Goal: Information Seeking & Learning: Learn about a topic

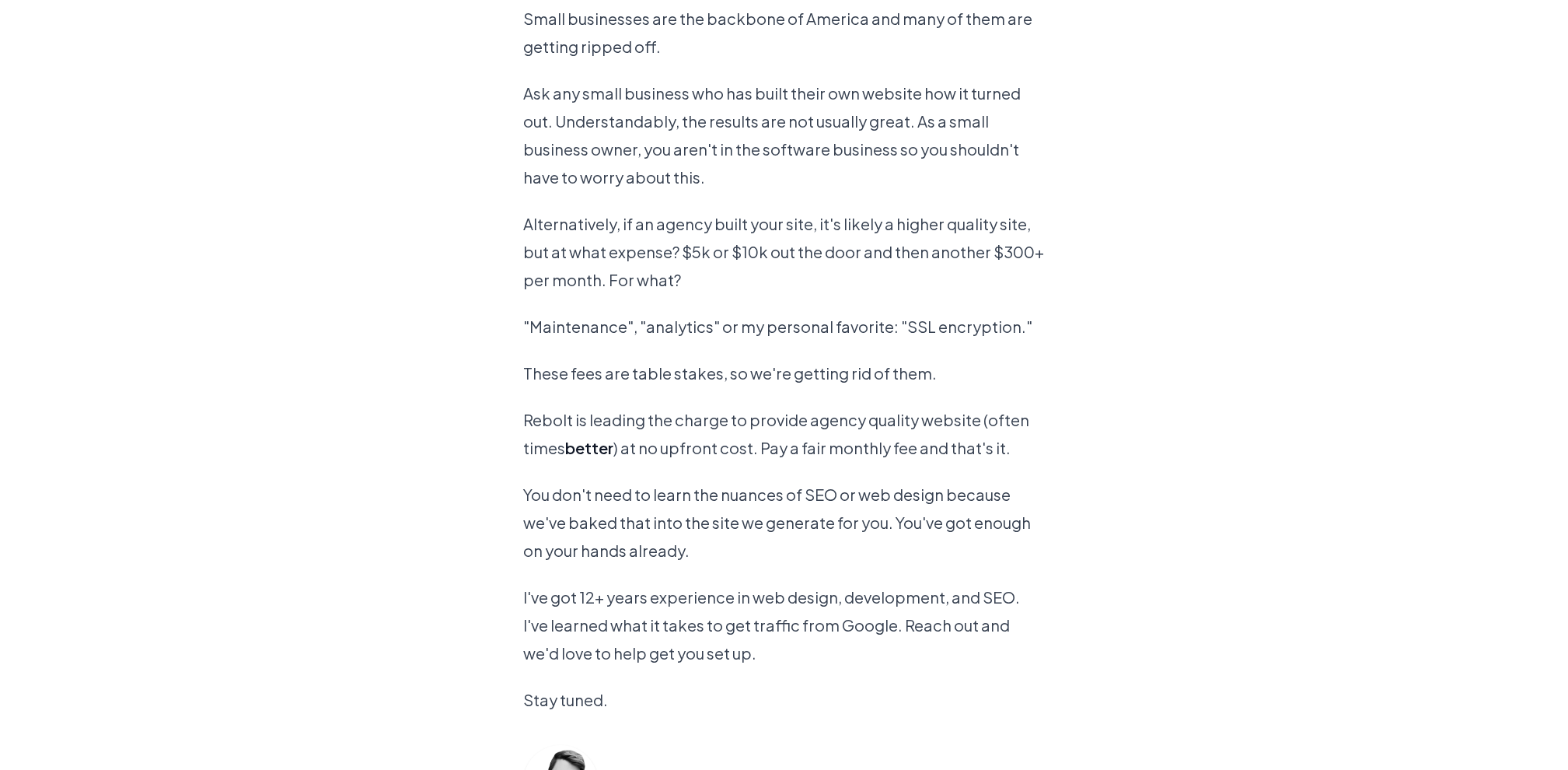
scroll to position [1512, 0]
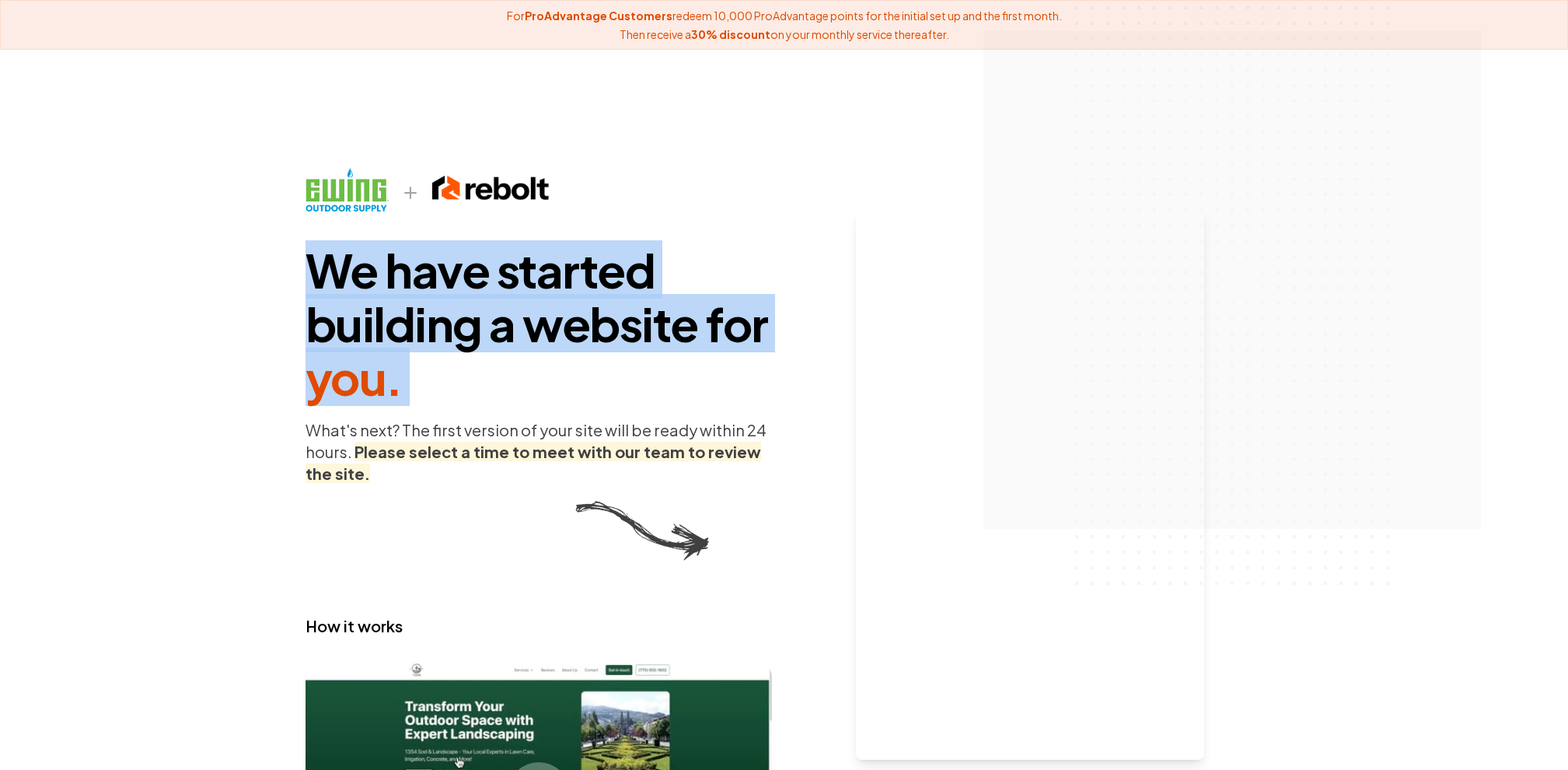
drag, startPoint x: 329, startPoint y: 273, endPoint x: 454, endPoint y: 404, distance: 181.1
click at [454, 404] on div "We have started building a website for you . What's next? The first version of …" at bounding box center [539, 533] width 467 height 782
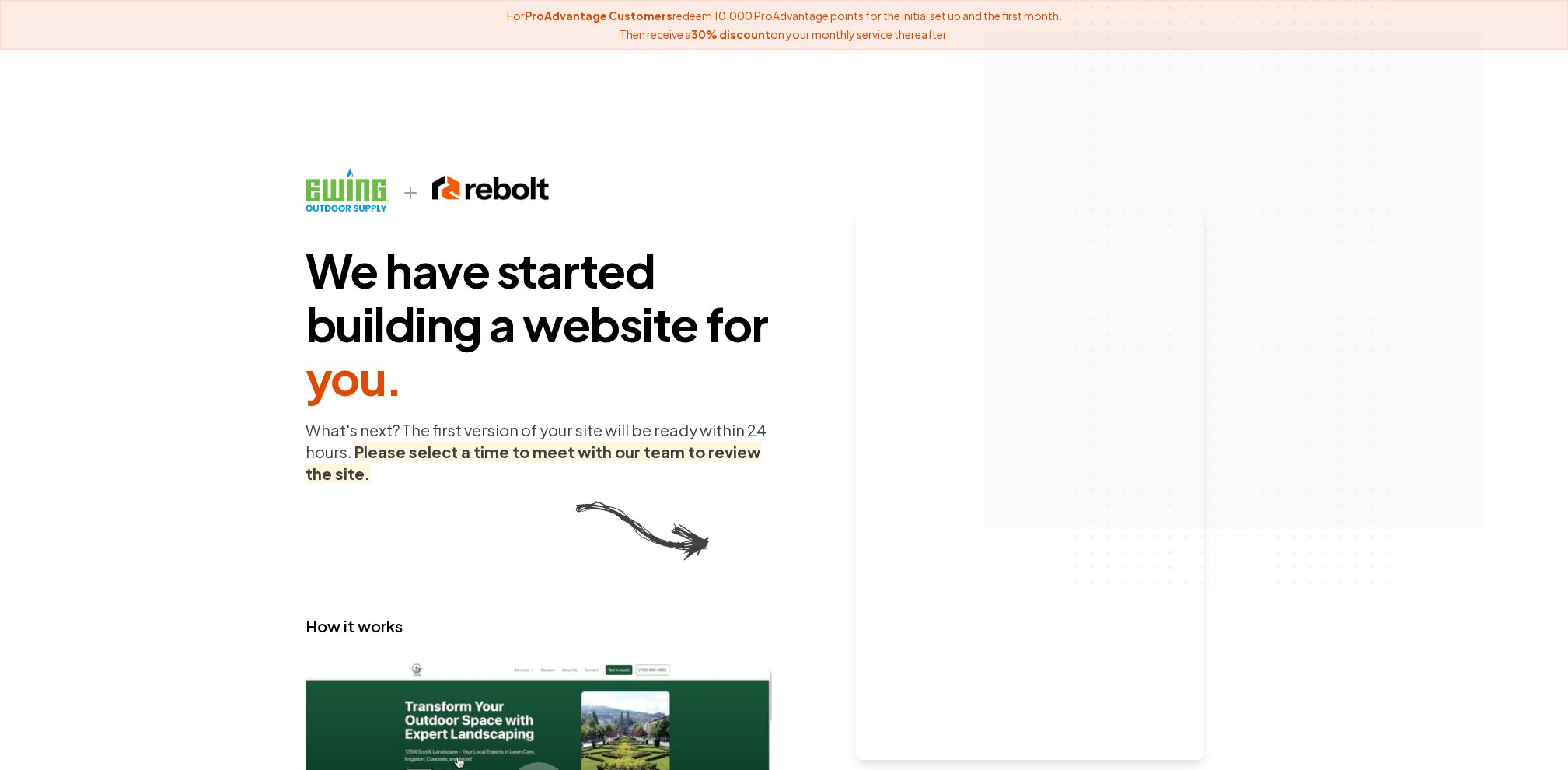
click at [410, 376] on span "We have started building a website for you ." at bounding box center [539, 323] width 467 height 161
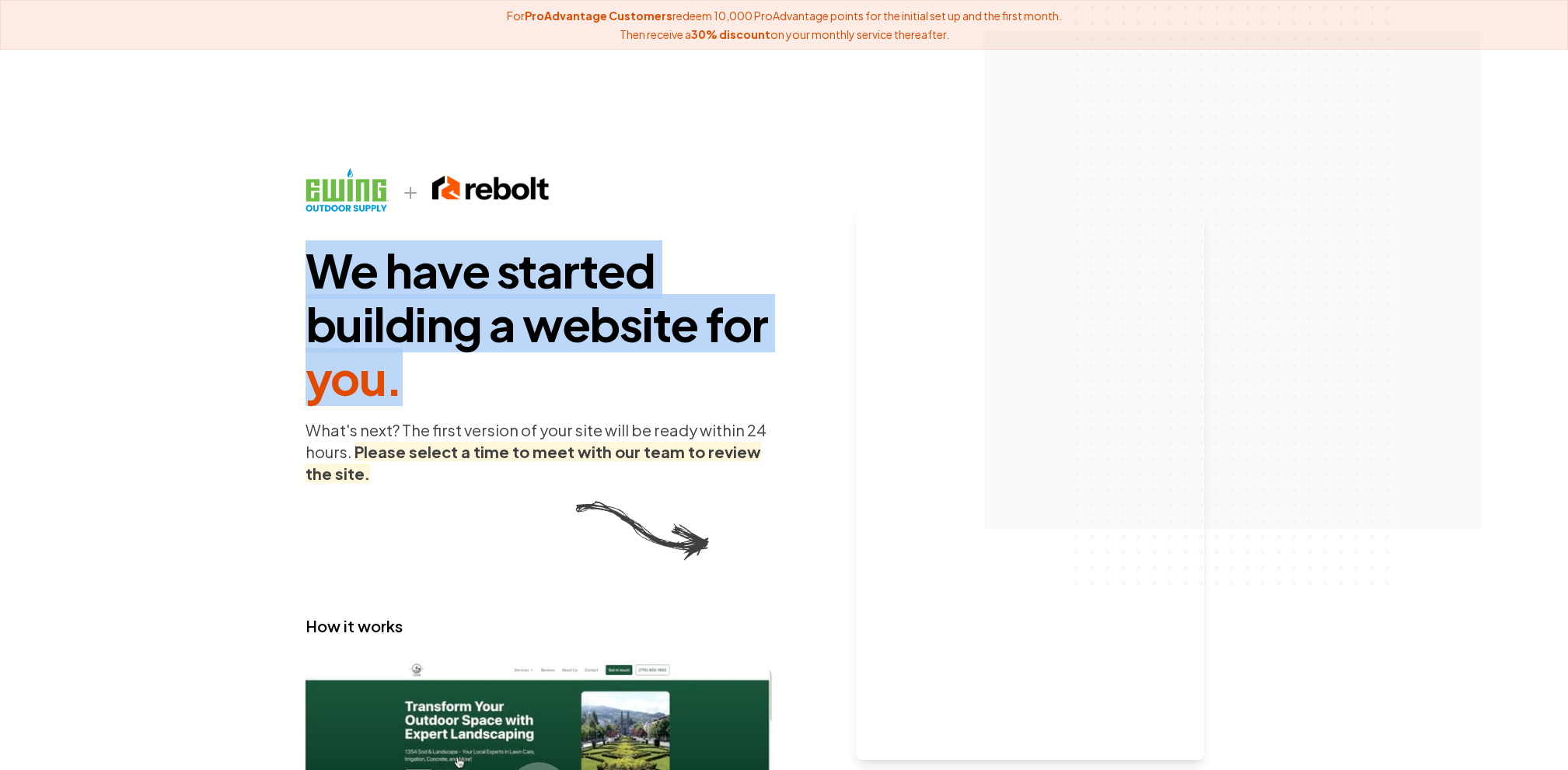
drag, startPoint x: 343, startPoint y: 292, endPoint x: 479, endPoint y: 392, distance: 168.8
click at [479, 392] on span "We have started building a website for you ." at bounding box center [539, 323] width 467 height 161
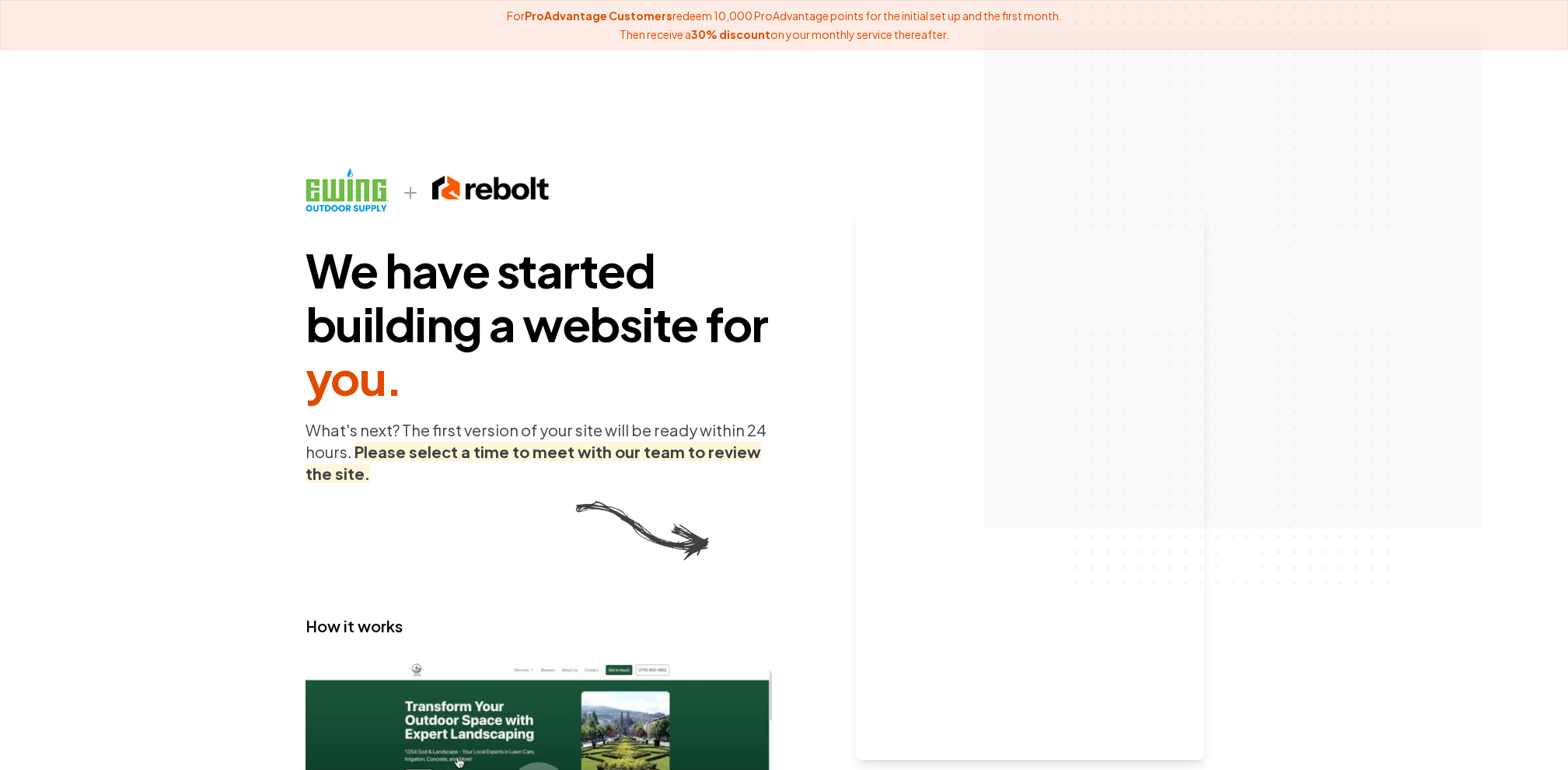
click at [417, 348] on span "We have started building a website for you ." at bounding box center [539, 323] width 467 height 161
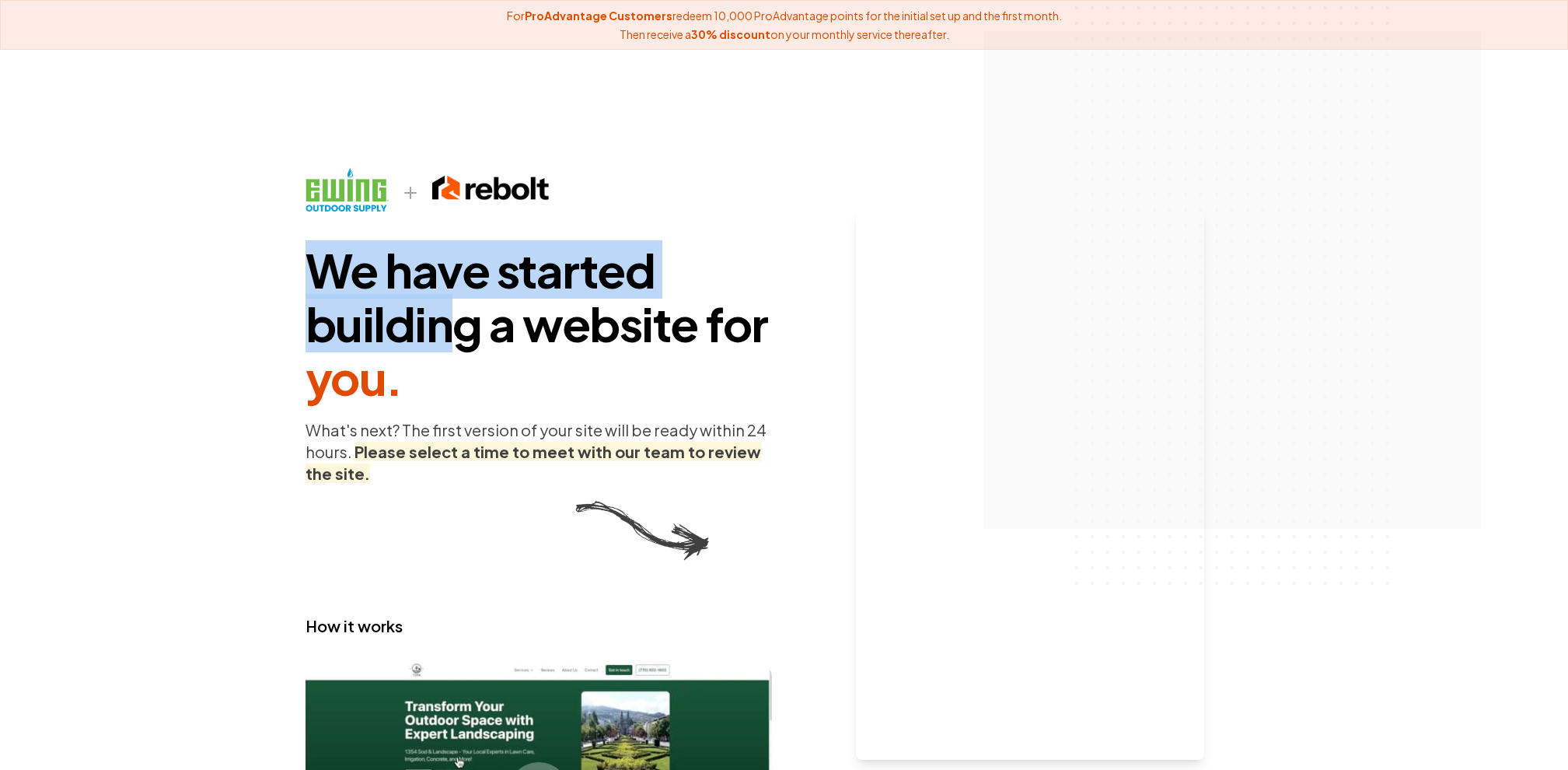
drag, startPoint x: 302, startPoint y: 275, endPoint x: 451, endPoint y: 339, distance: 162.2
click at [451, 339] on main "We have started building a website for you . What's next? The first version of …" at bounding box center [784, 533] width 995 height 782
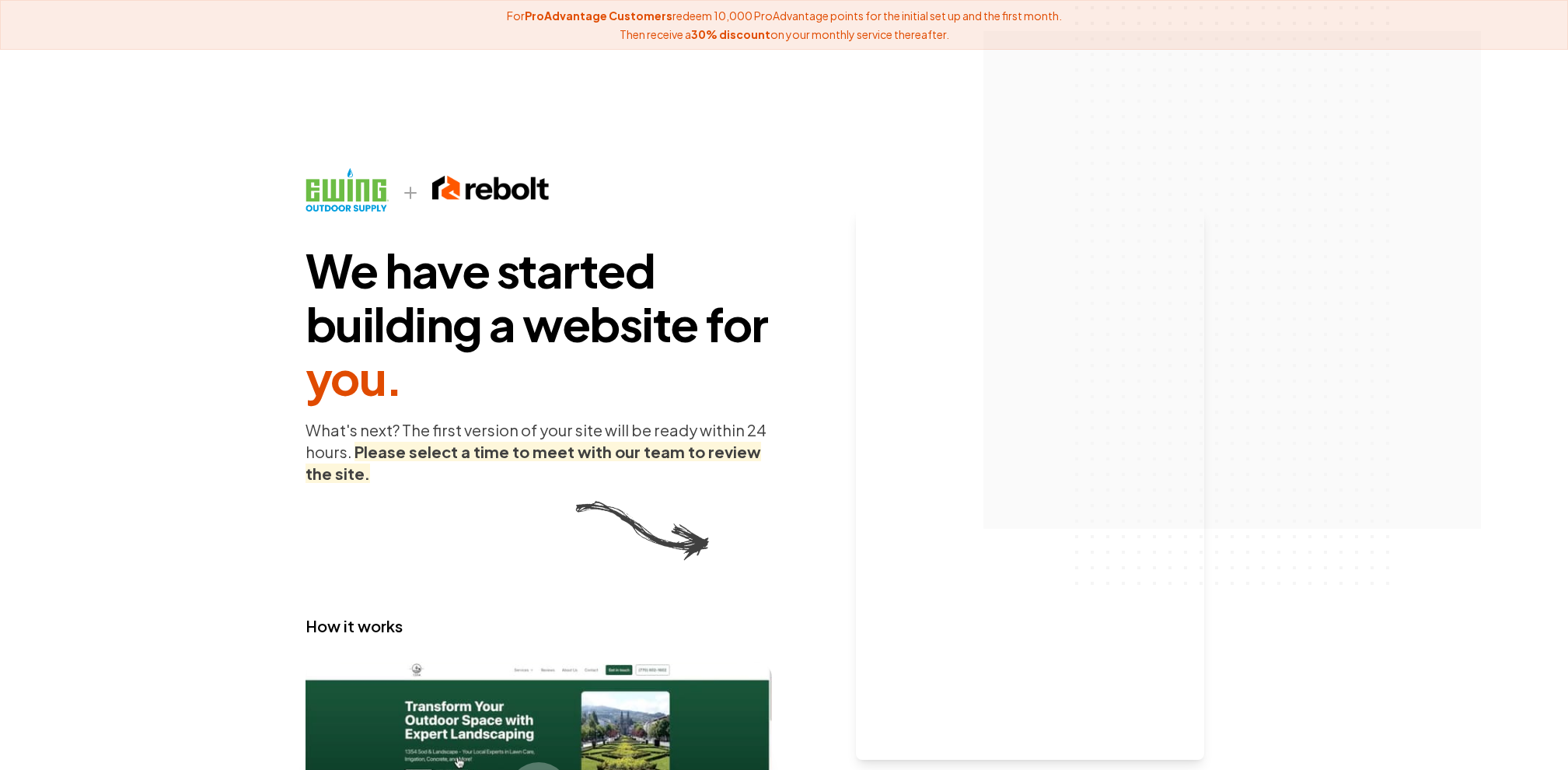
click at [417, 367] on span "We have started building a website for you ." at bounding box center [539, 323] width 467 height 161
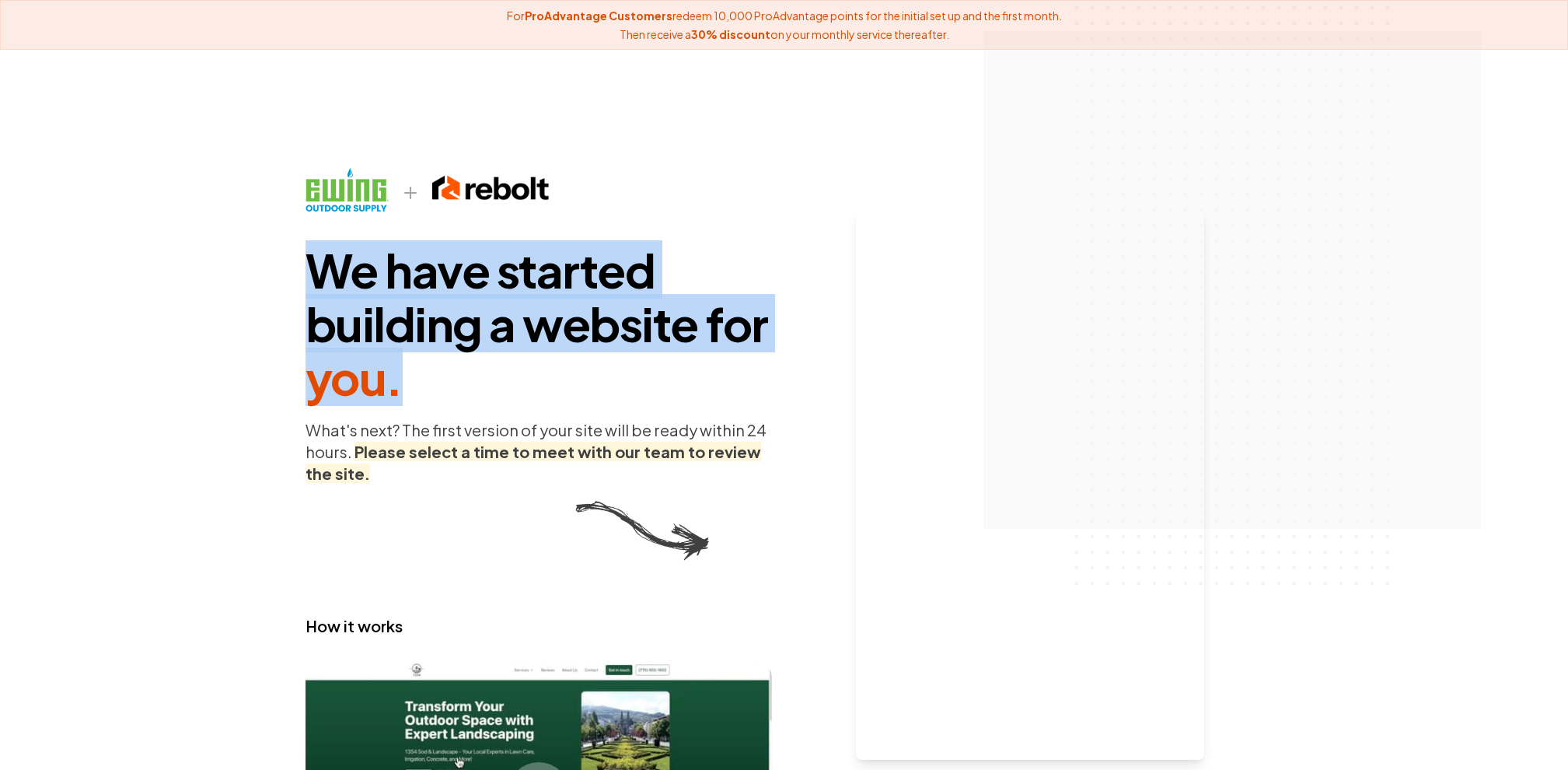
drag, startPoint x: 403, startPoint y: 392, endPoint x: 302, endPoint y: 262, distance: 164.6
click at [302, 262] on main "We have started building a website for you . What's next? The first version of …" at bounding box center [784, 533] width 995 height 782
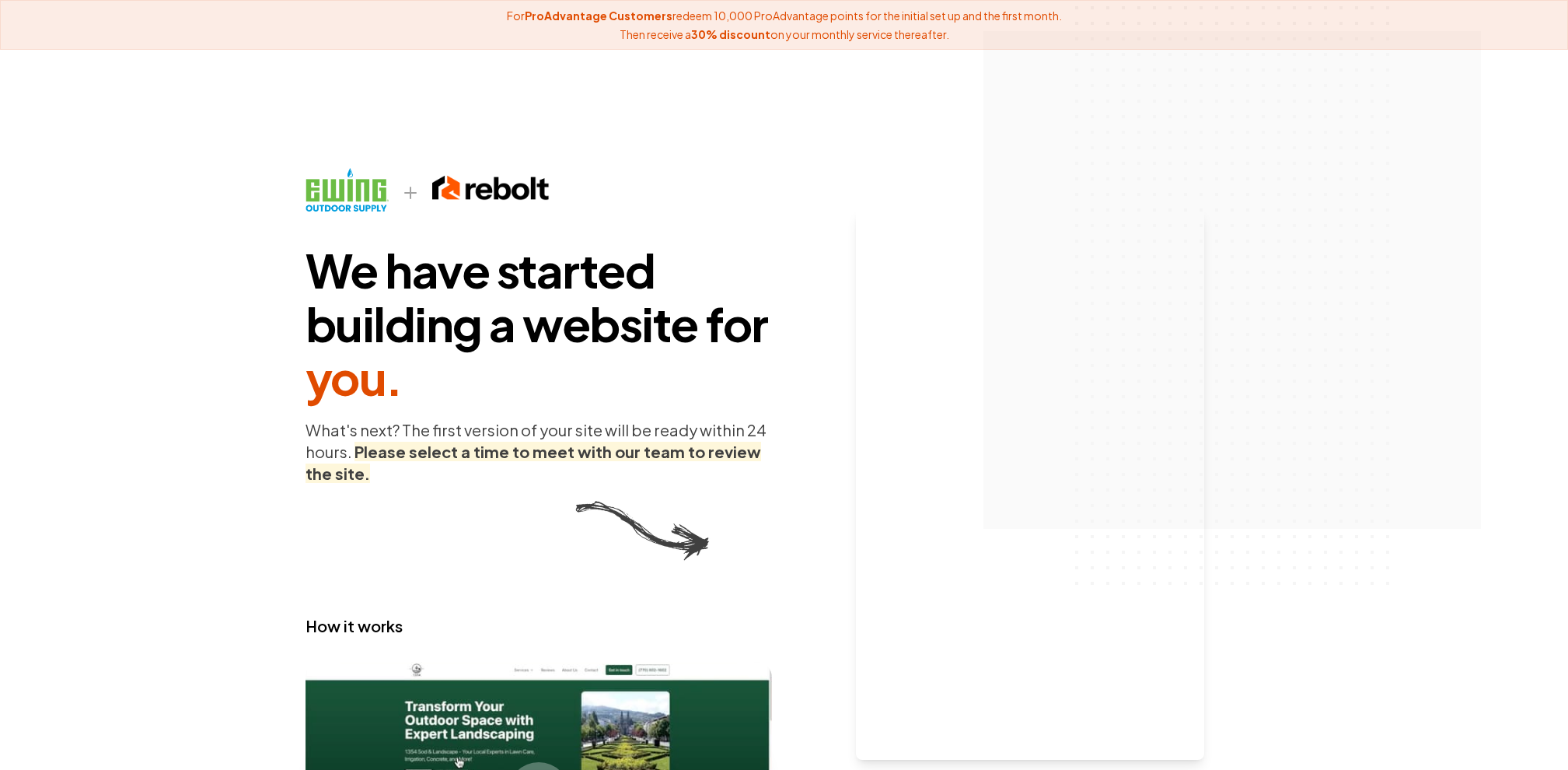
click at [319, 266] on span "We have started building a website for you ." at bounding box center [539, 323] width 467 height 161
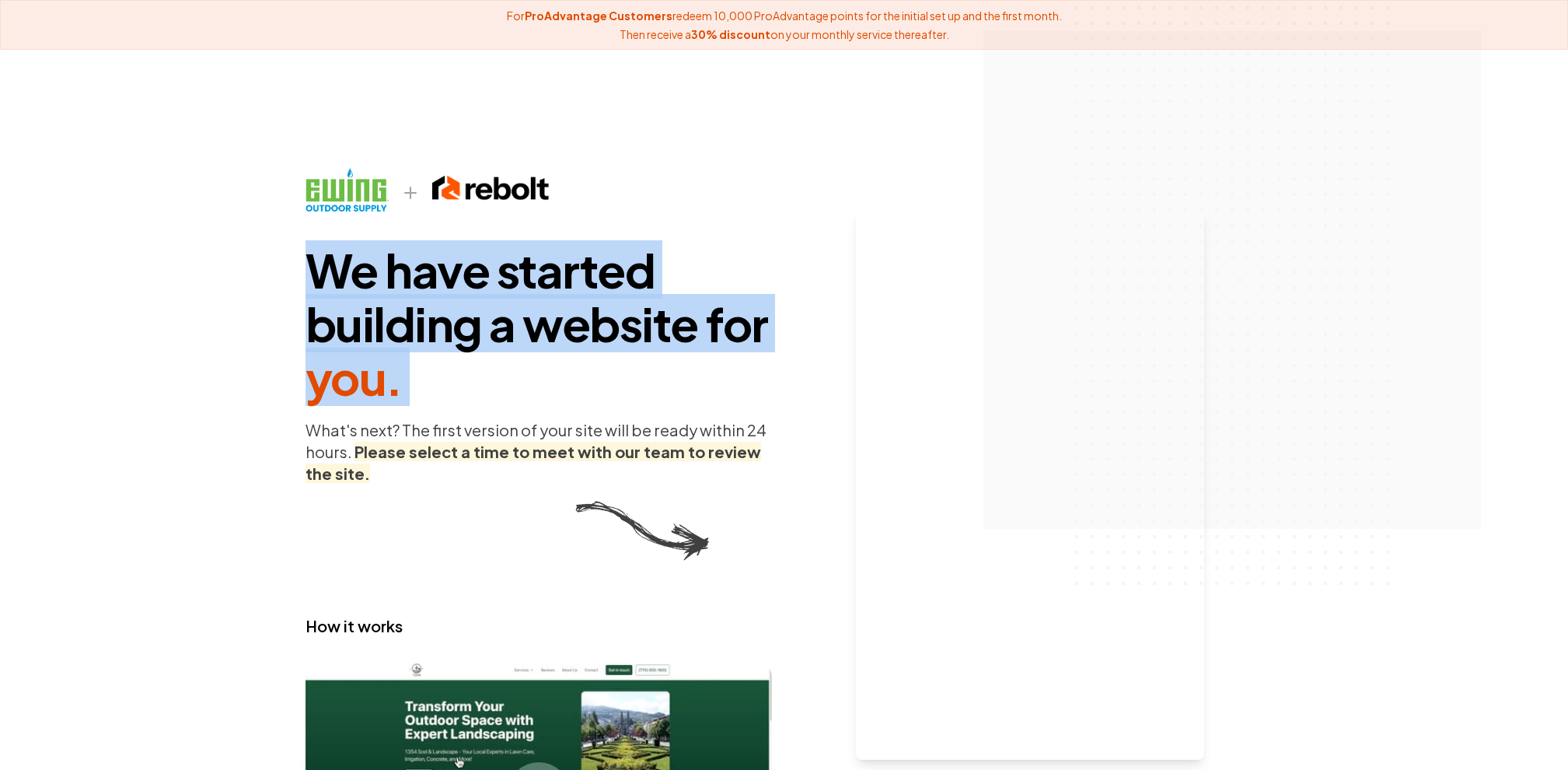
drag, startPoint x: 299, startPoint y: 257, endPoint x: 463, endPoint y: 415, distance: 227.7
click at [463, 415] on main "We have started building a website for you . What's next? The first version of …" at bounding box center [784, 533] width 995 height 782
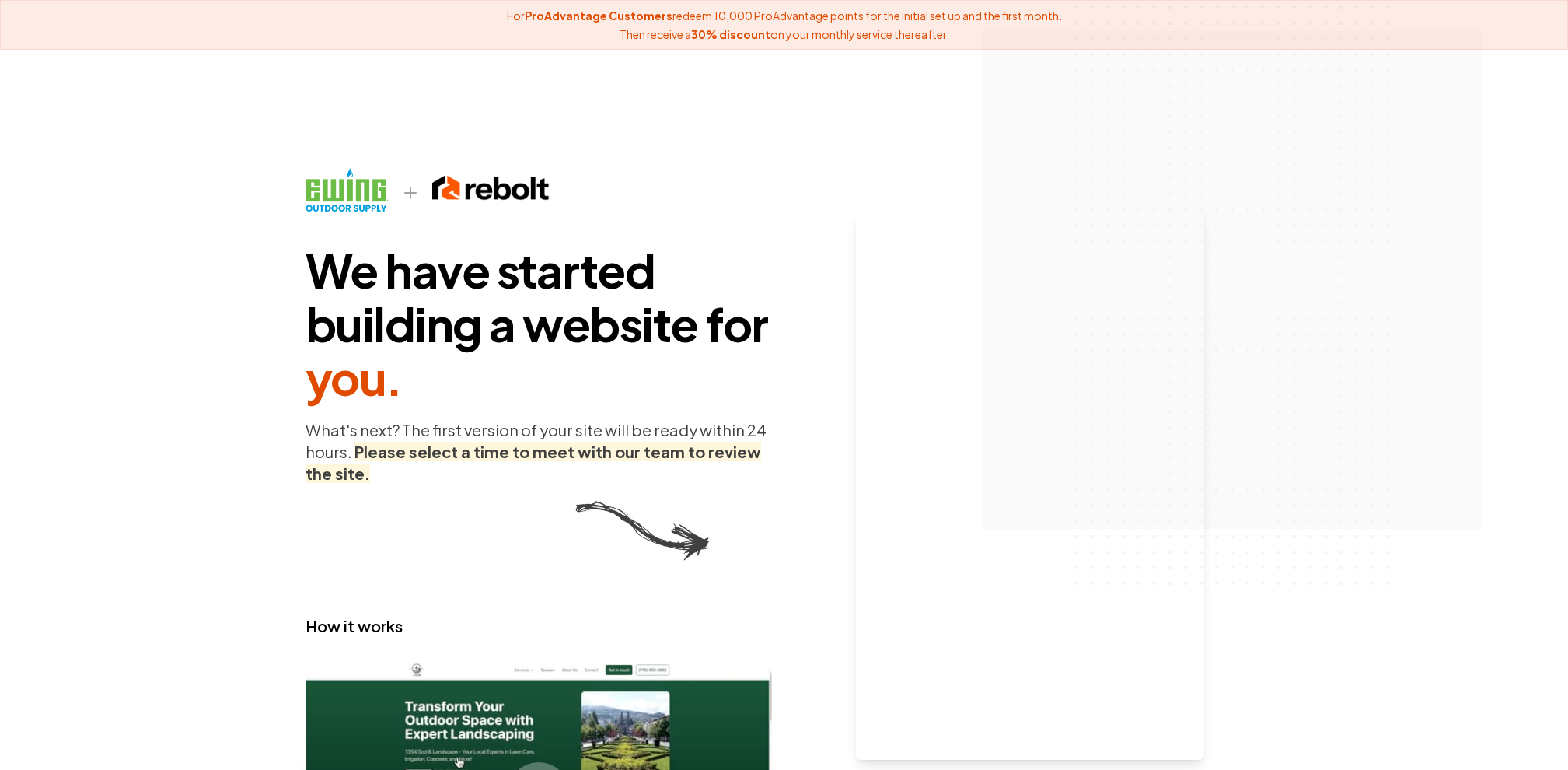
click at [430, 403] on div "We have started building a website for you . What's next? The first version of …" at bounding box center [539, 533] width 467 height 782
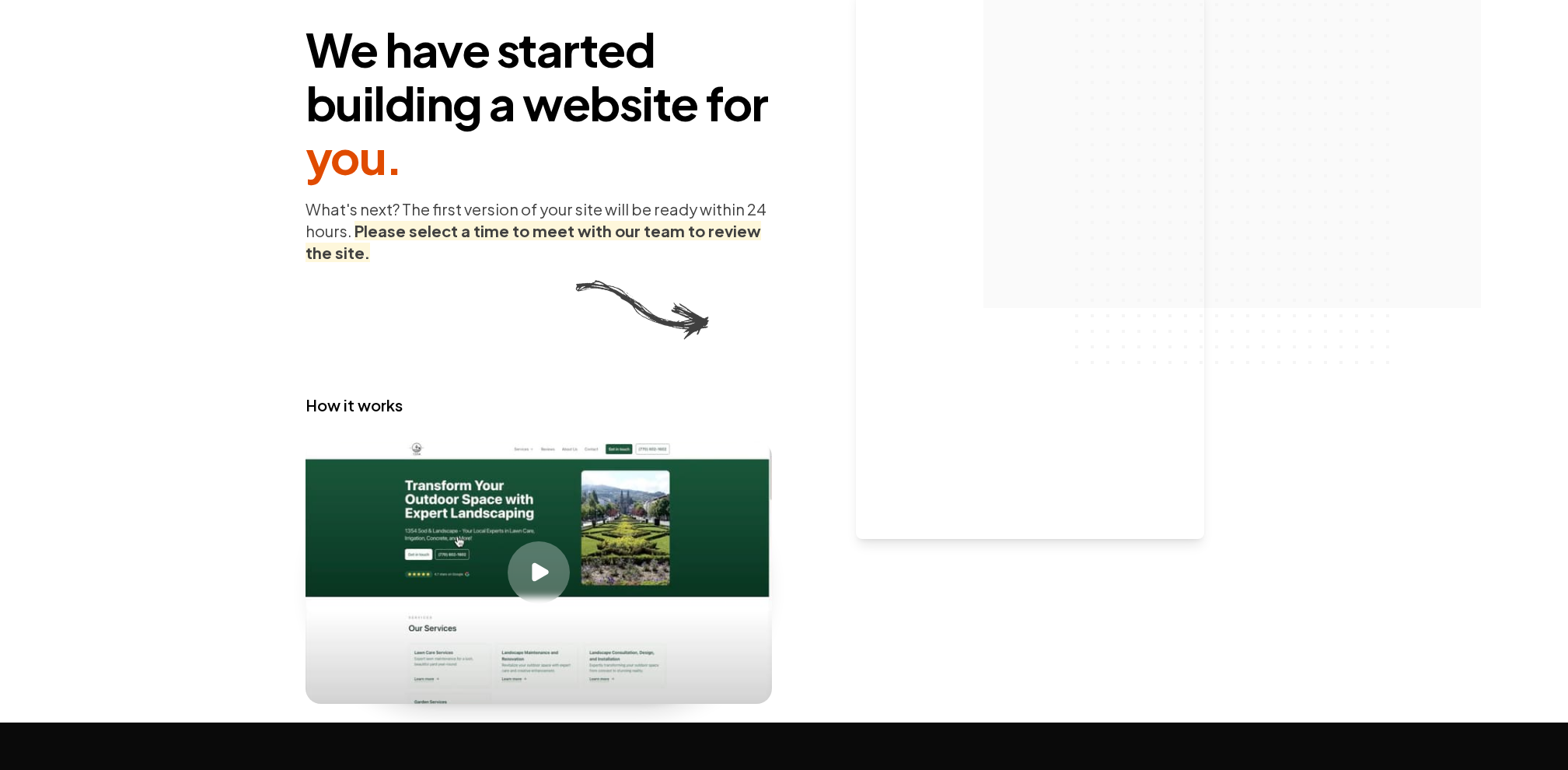
scroll to position [228, 0]
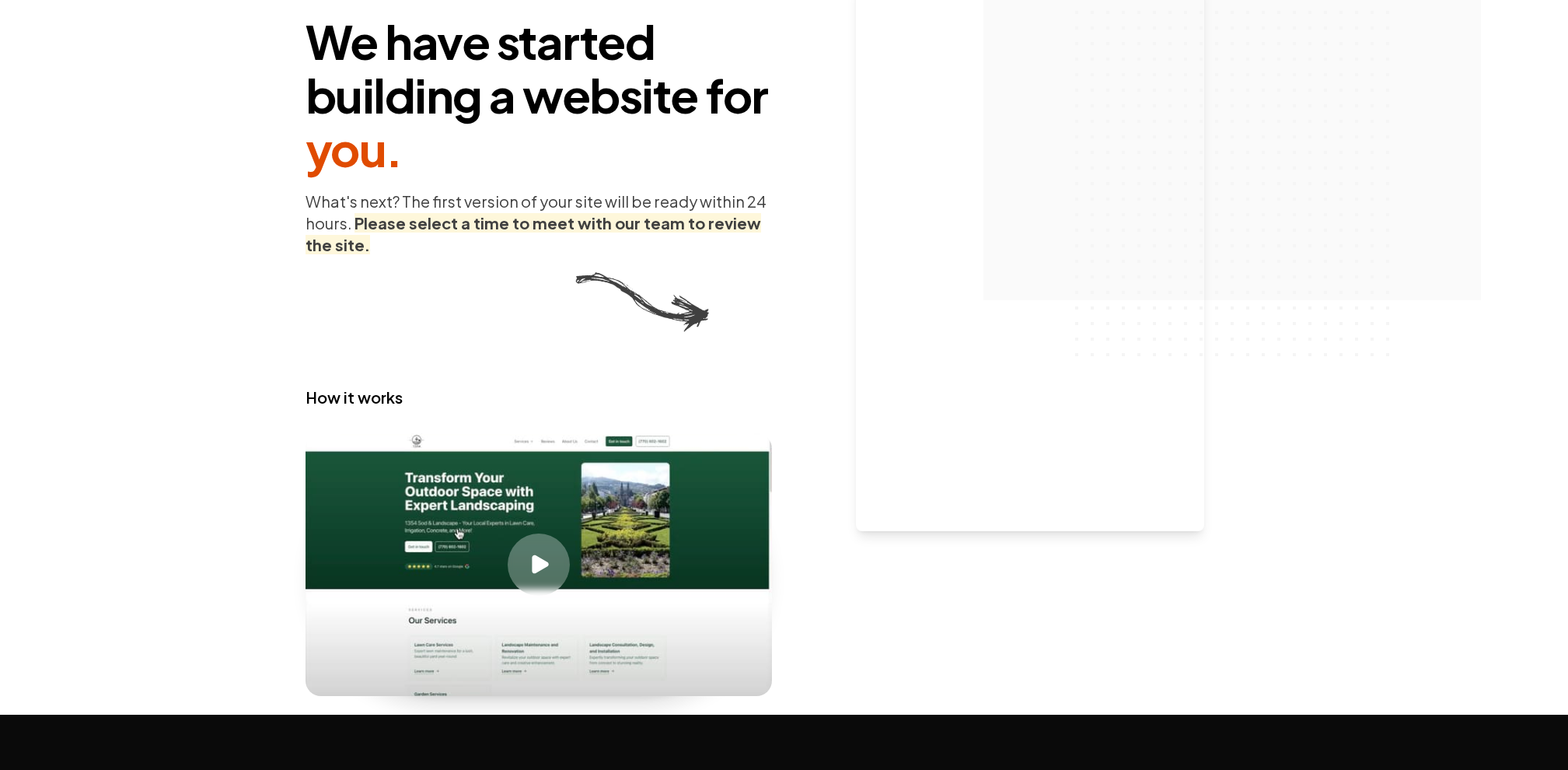
click at [436, 277] on div "We have started building a website for you . What's next? The first version of …" at bounding box center [539, 305] width 467 height 782
drag, startPoint x: 311, startPoint y: 188, endPoint x: 344, endPoint y: 233, distance: 55.8
click at [344, 233] on div "We have started building a website for you . What's next? The first version of …" at bounding box center [539, 305] width 467 height 782
click at [338, 243] on strong "Please select a time to meet with our team to review the site." at bounding box center [533, 233] width 455 height 41
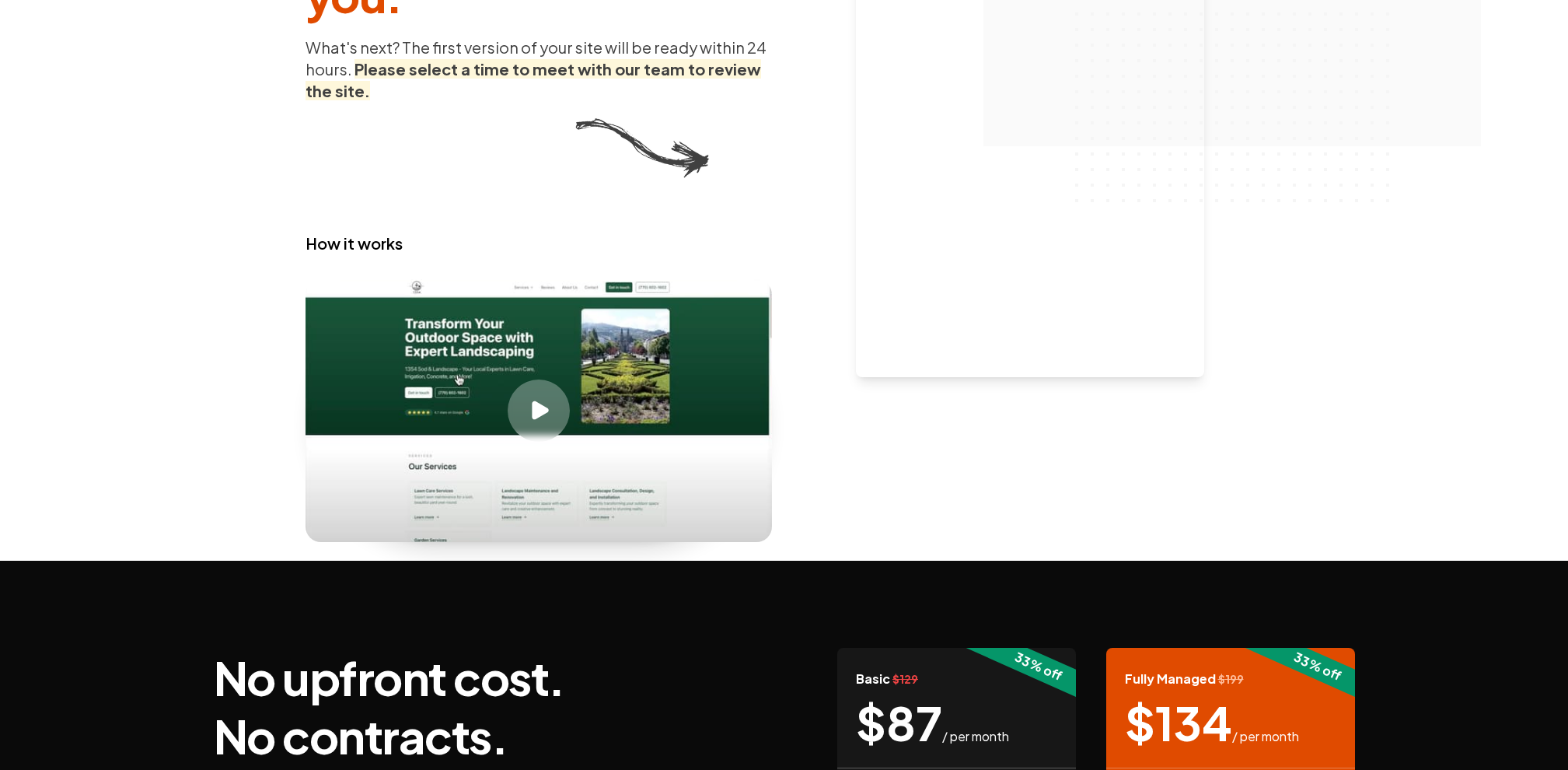
scroll to position [0, 0]
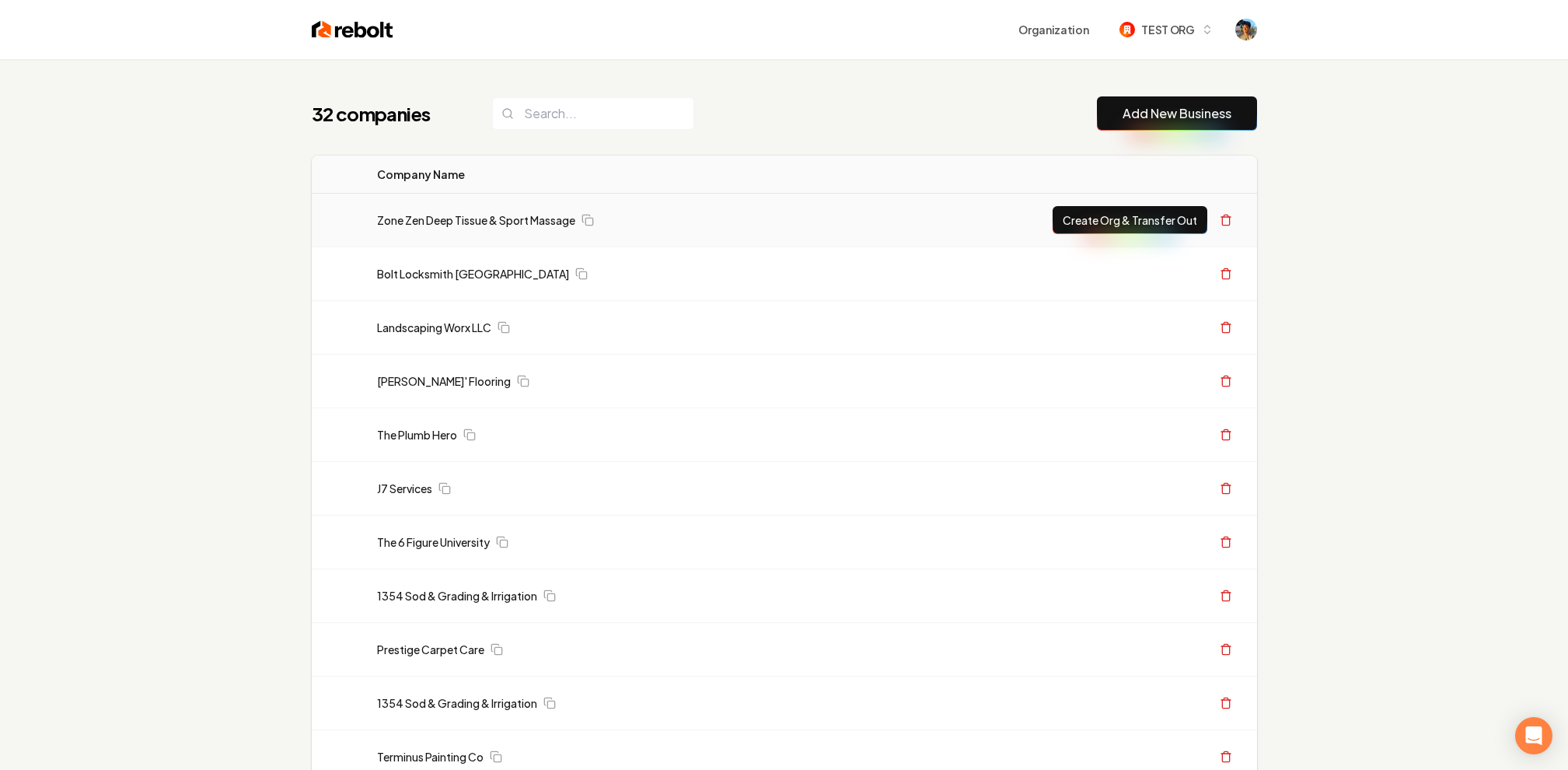
click at [502, 228] on td "Zone Zen Deep Tissue & Sport Massage" at bounding box center [624, 220] width 519 height 53
